Goal: Find specific page/section: Find specific page/section

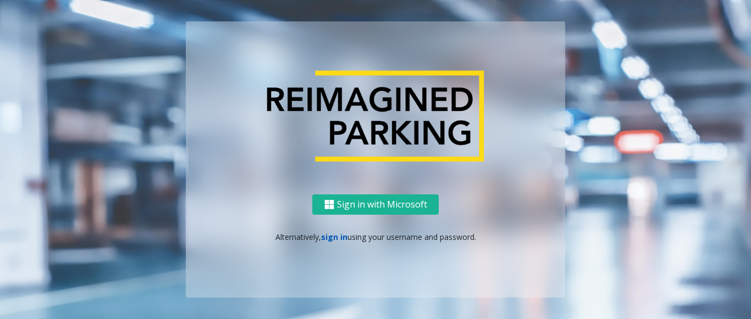
click at [330, 234] on link "sign in" at bounding box center [334, 237] width 26 height 10
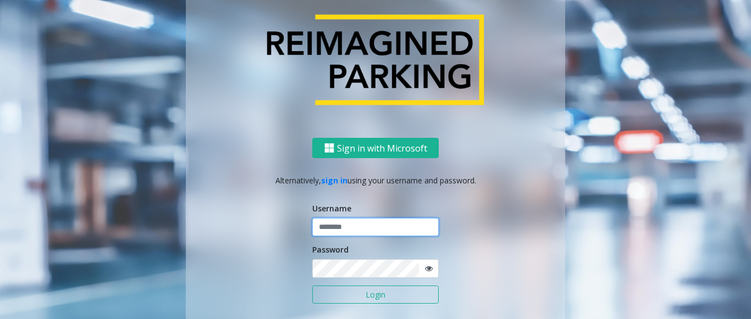
click at [337, 231] on input "text" at bounding box center [375, 227] width 126 height 19
type input "*********"
click at [374, 286] on button "Login" at bounding box center [375, 295] width 126 height 19
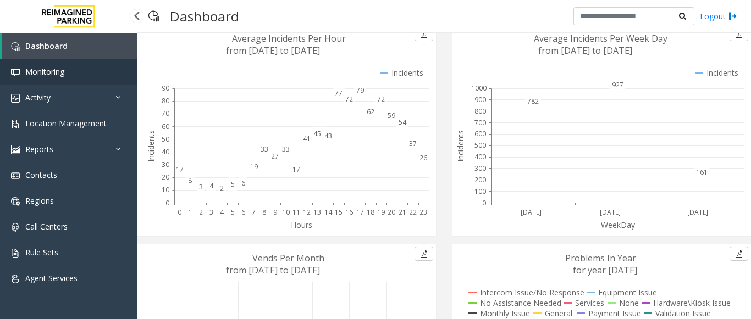
scroll to position [110, 0]
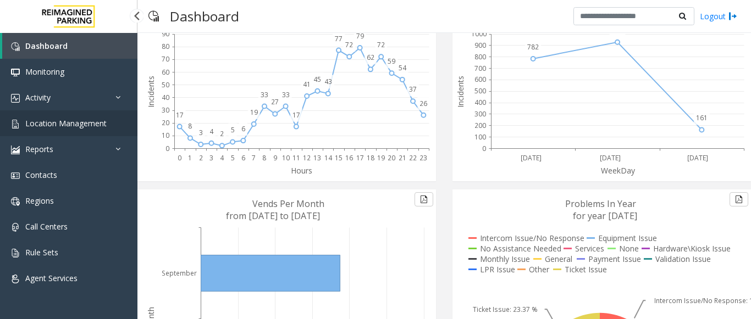
click at [61, 116] on link "Location Management" at bounding box center [68, 123] width 137 height 26
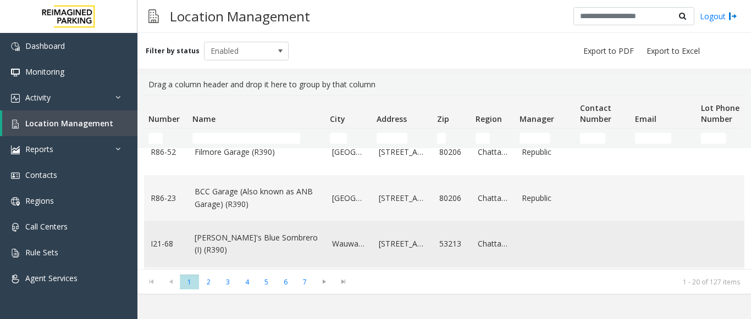
scroll to position [55, 0]
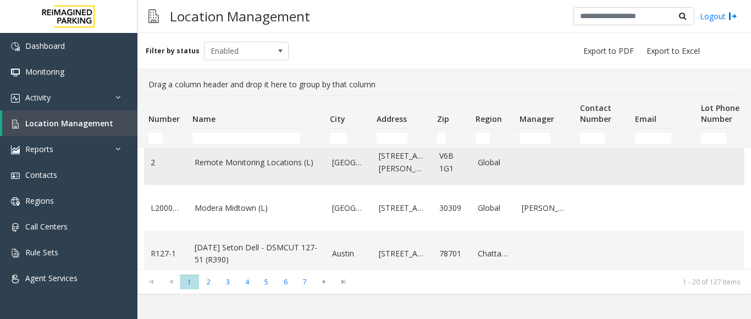
click at [234, 168] on link "Remote Monitoring Locations (L)" at bounding box center [257, 163] width 124 height 12
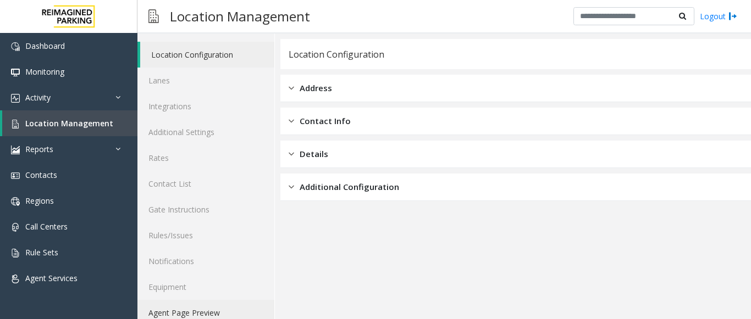
scroll to position [43, 0]
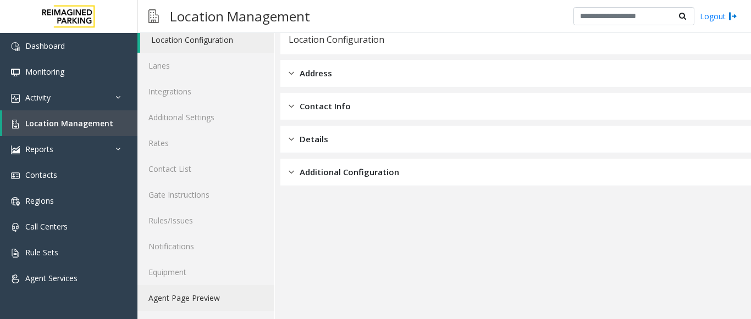
click at [185, 296] on link "Agent Page Preview" at bounding box center [205, 298] width 137 height 26
